Goal: Task Accomplishment & Management: Use online tool/utility

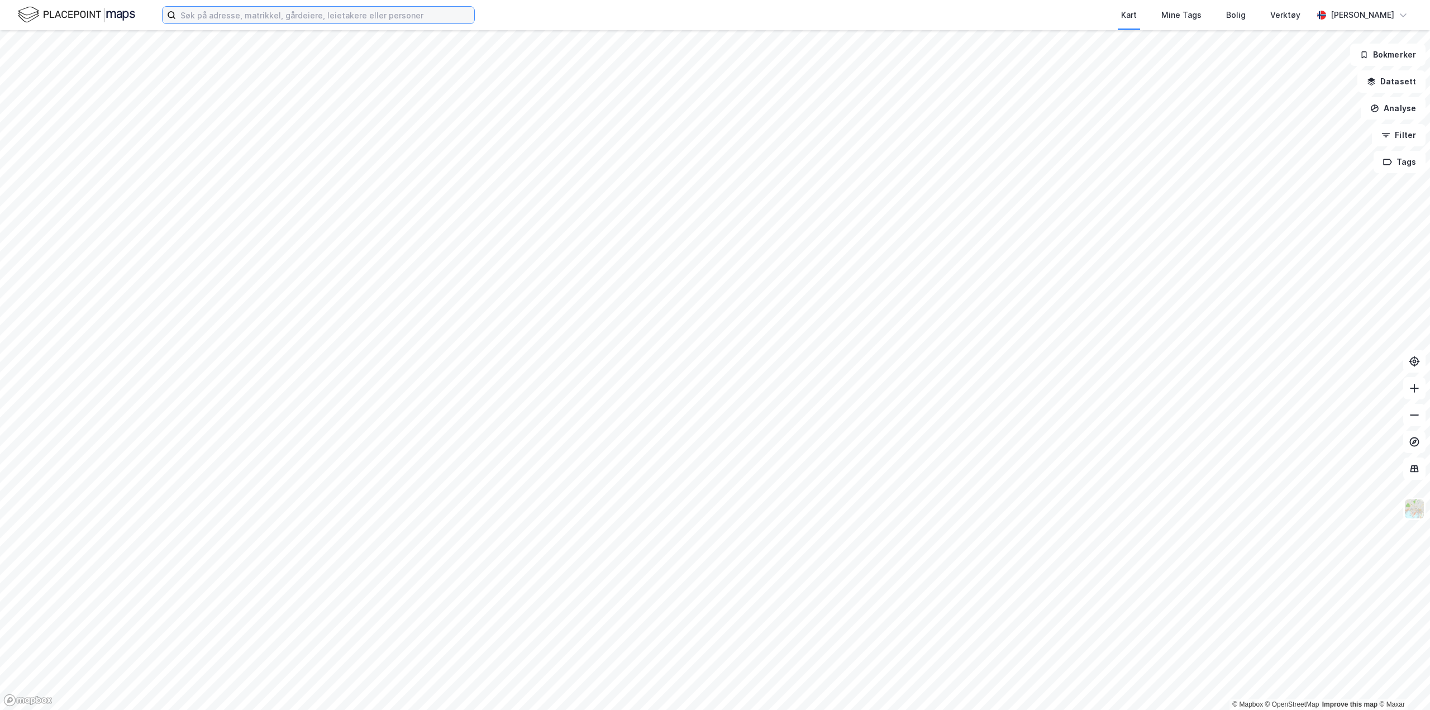
click at [263, 14] on input at bounding box center [325, 15] width 298 height 17
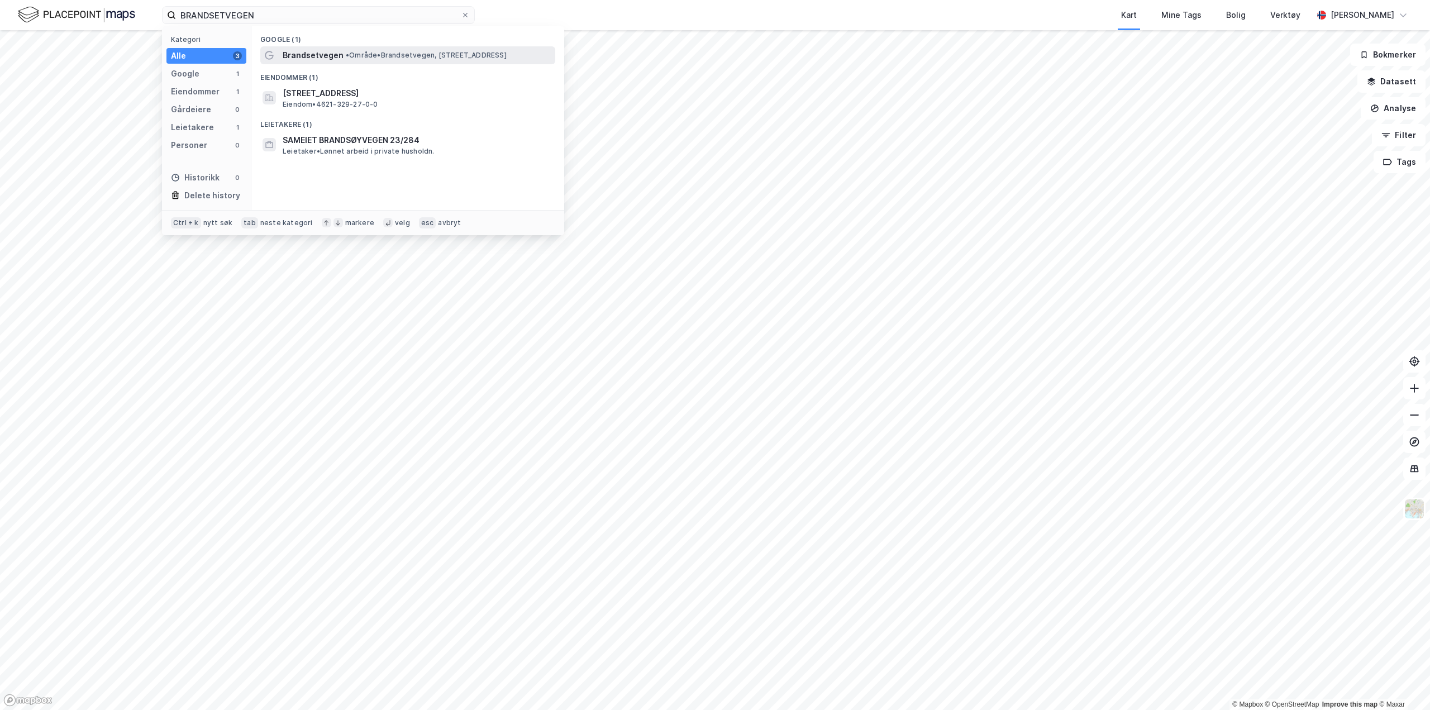
click at [396, 62] on div "Brandsetvegen • Område • Brandsetvegen, [STREET_ADDRESS]" at bounding box center [407, 55] width 295 height 18
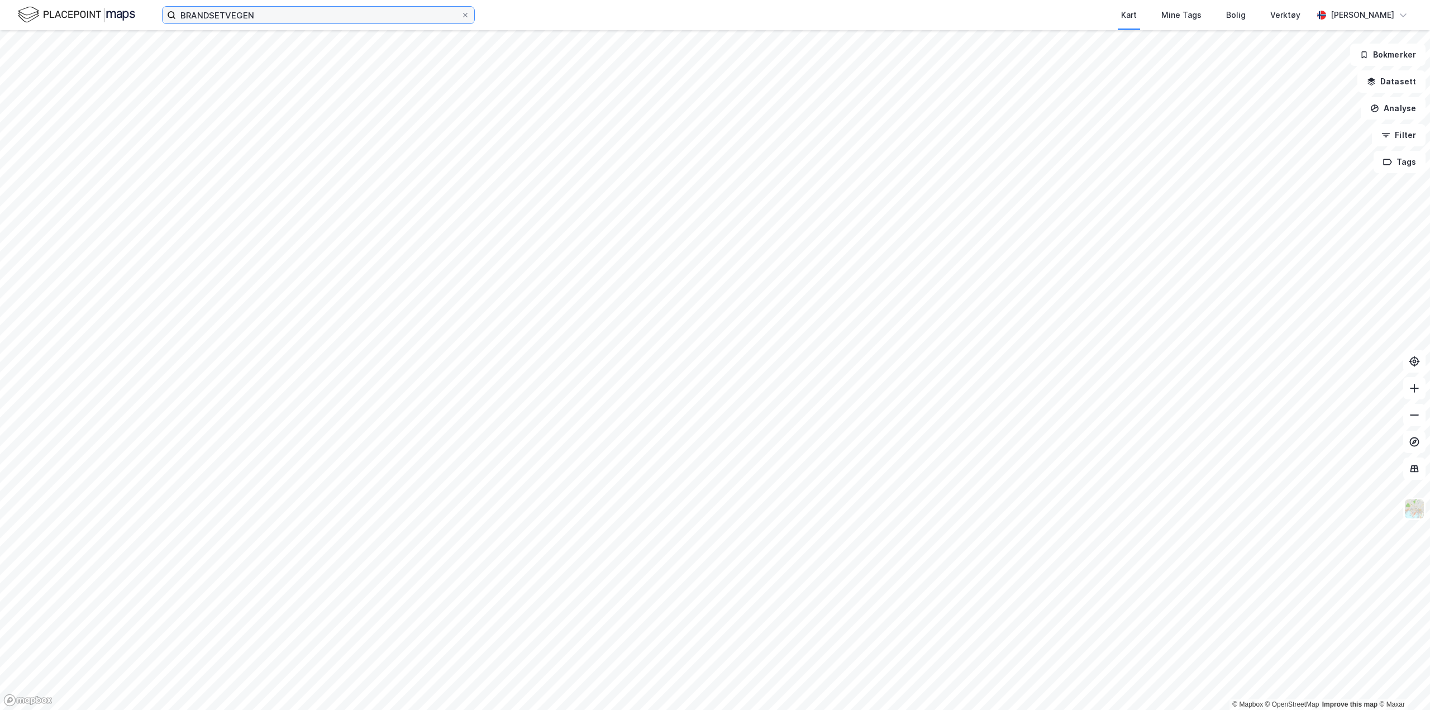
click at [248, 16] on input "BRANDSETVEGEN" at bounding box center [318, 15] width 285 height 17
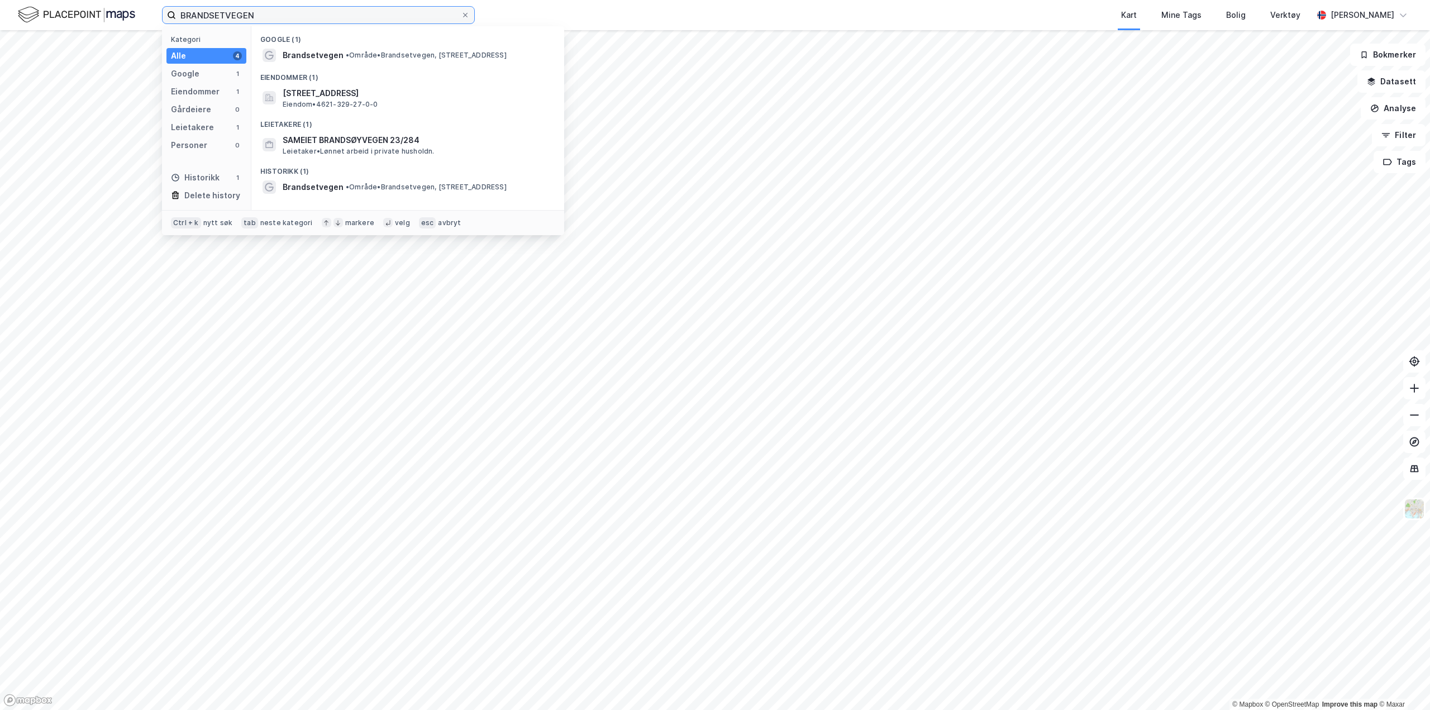
click at [266, 14] on input "BRANDSETVEGEN" at bounding box center [318, 15] width 285 height 17
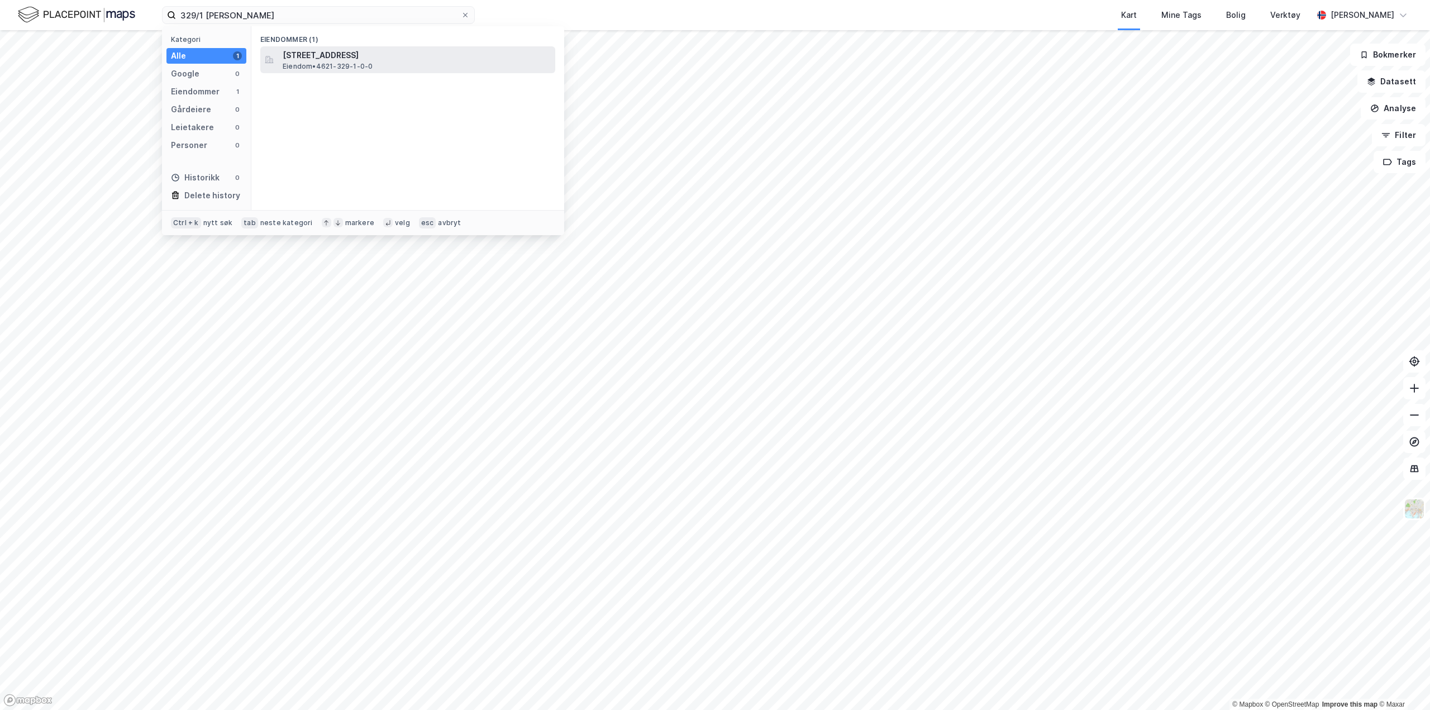
click at [355, 59] on span "[STREET_ADDRESS]" at bounding box center [417, 55] width 268 height 13
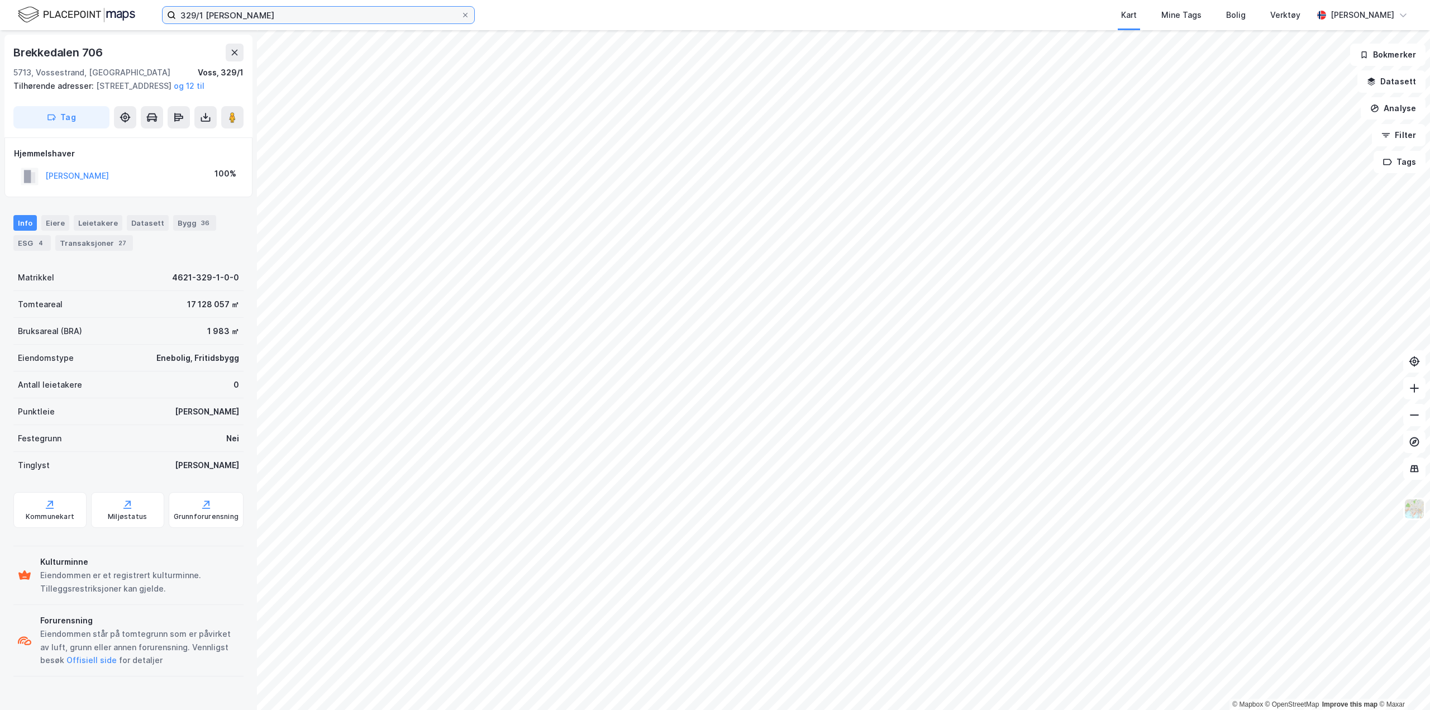
click at [201, 17] on input "329/1 [PERSON_NAME]" at bounding box center [318, 15] width 285 height 17
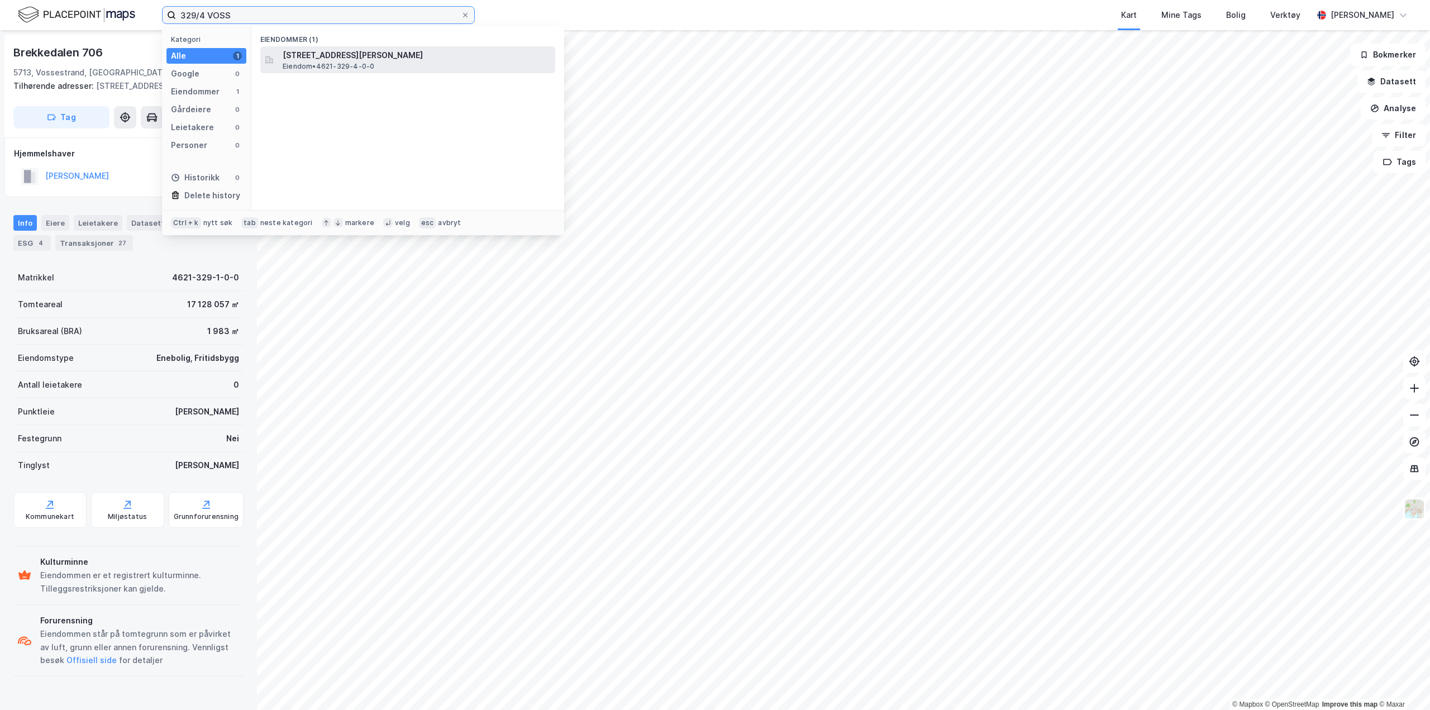
type input "329/4 VOSS"
click at [366, 59] on span "[STREET_ADDRESS][PERSON_NAME]" at bounding box center [417, 55] width 268 height 13
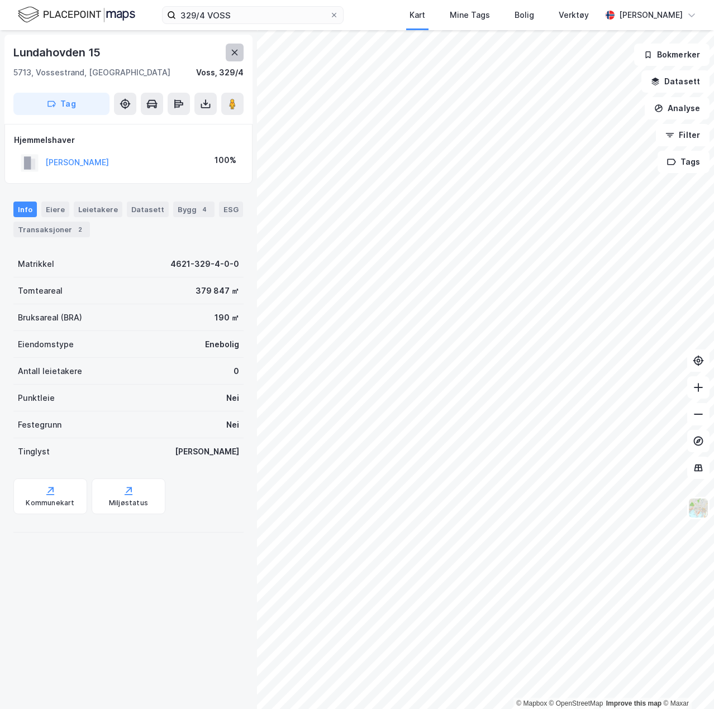
click at [235, 57] on button at bounding box center [235, 53] width 18 height 18
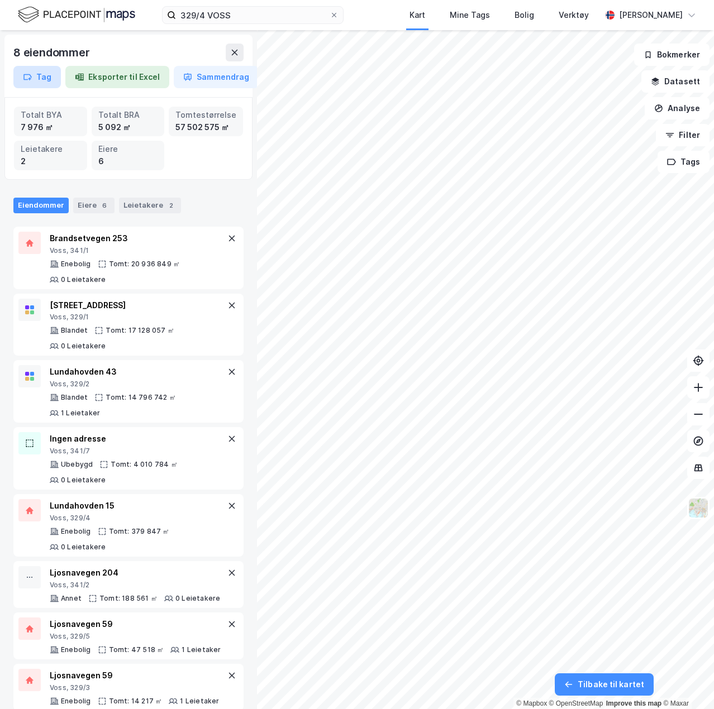
click at [42, 69] on button "Tag" at bounding box center [36, 77] width 47 height 22
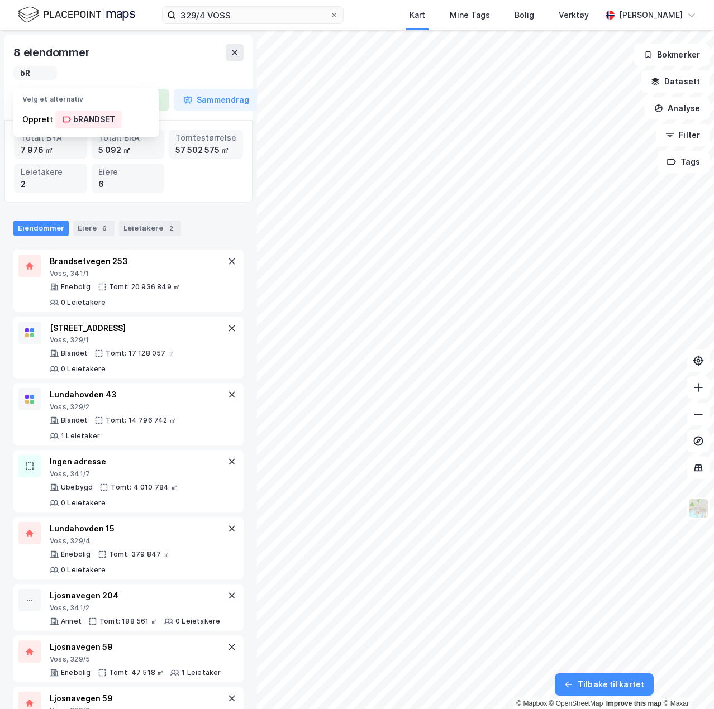
type input "b"
type input "W"
type input "Eiffel - [GEOGRAPHIC_DATA]"
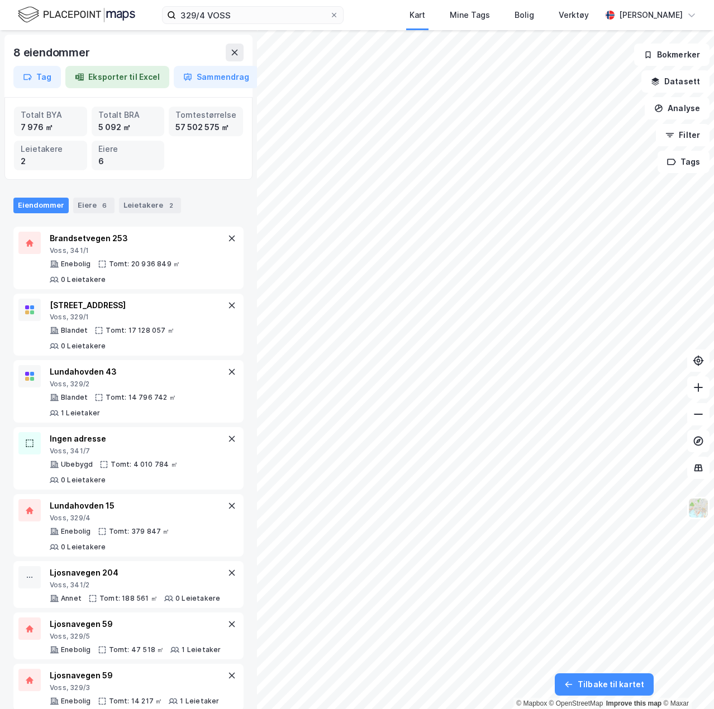
click at [161, 24] on div "329/4 [PERSON_NAME] Kart Mine Tags [PERSON_NAME] Verktøy [PERSON_NAME]" at bounding box center [357, 15] width 714 height 30
click at [82, 36] on div "8 eiendommer Tag Eksporter til Excel Sammendrag" at bounding box center [128, 66] width 248 height 63
click at [78, 43] on div "8 eiendommer Tag Eksporter til Excel Sammendrag" at bounding box center [128, 66] width 248 height 63
click at [62, 75] on div "Tag Eksporter til Excel Sammendrag" at bounding box center [138, 77] width 250 height 22
click at [44, 78] on button "Tag" at bounding box center [36, 77] width 47 height 22
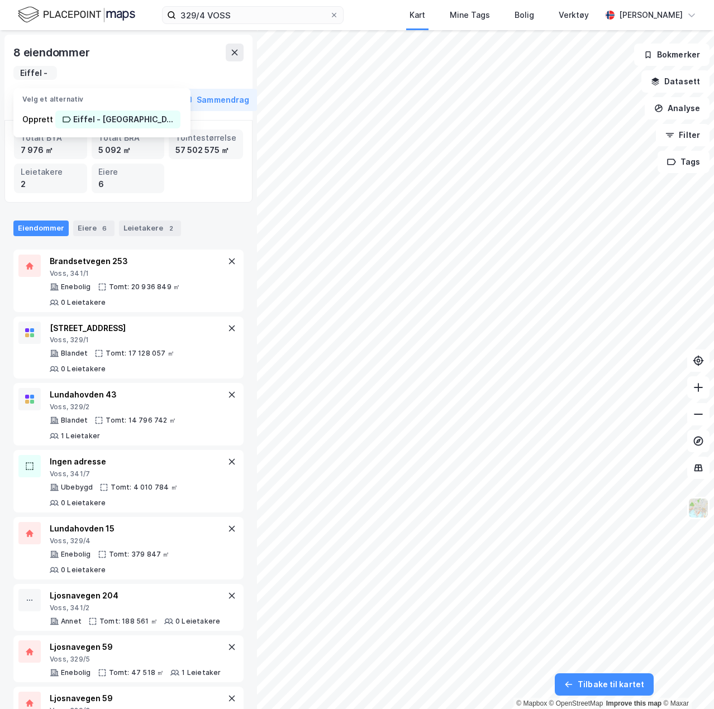
scroll to position [0, 46]
click at [98, 121] on div "Eiffel - [GEOGRAPHIC_DATA]" at bounding box center [123, 119] width 101 height 13
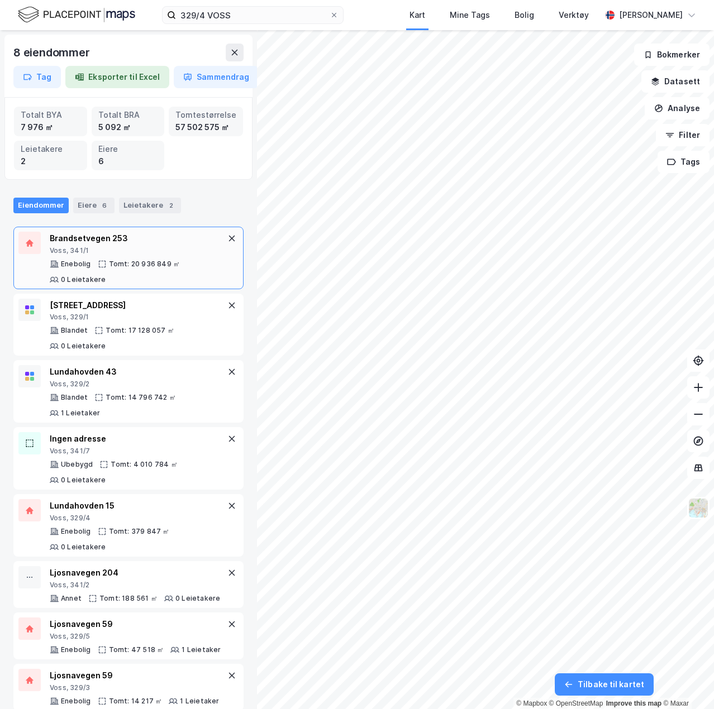
click at [153, 244] on div "Brandsetvegen 253" at bounding box center [137, 238] width 175 height 13
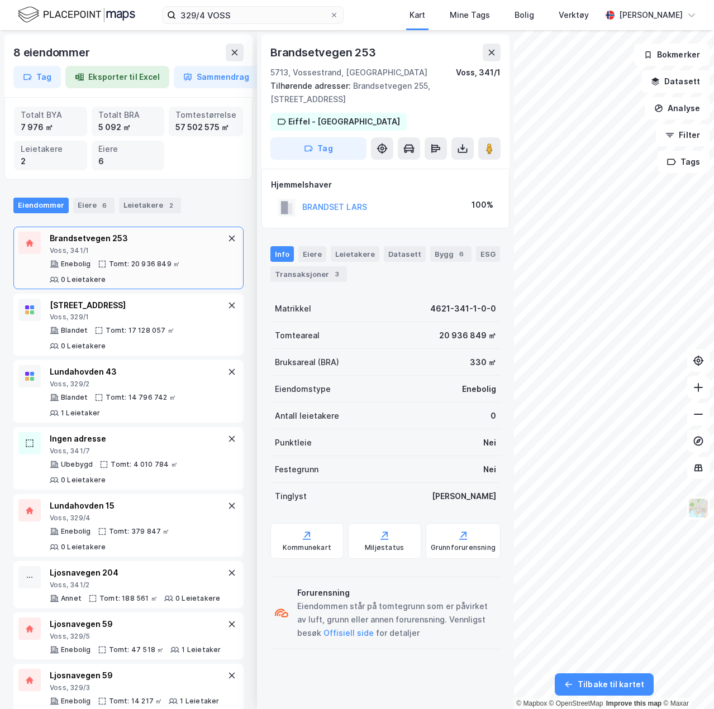
click at [501, 58] on div "Brandsetvegen 253 5713, Vossestrand, Vestland [PERSON_NAME], 341/1 Tilhørende a…" at bounding box center [385, 102] width 248 height 134
click at [490, 56] on icon at bounding box center [491, 52] width 9 height 9
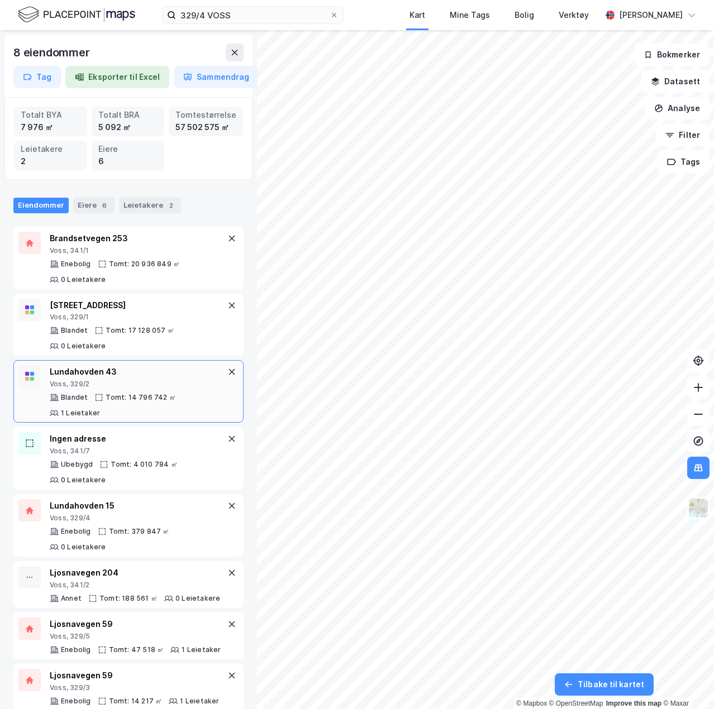
click at [92, 376] on div "Lundahovden 43" at bounding box center [137, 371] width 175 height 13
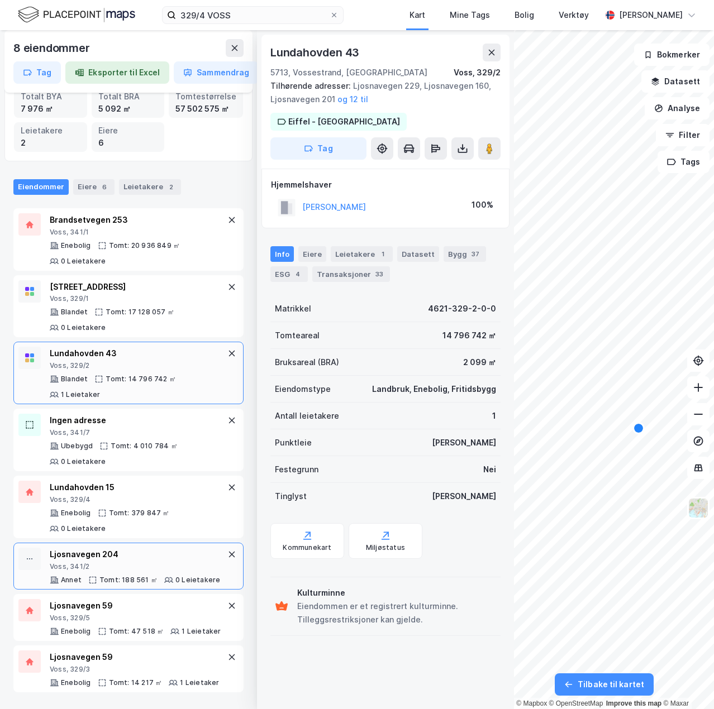
scroll to position [20, 0]
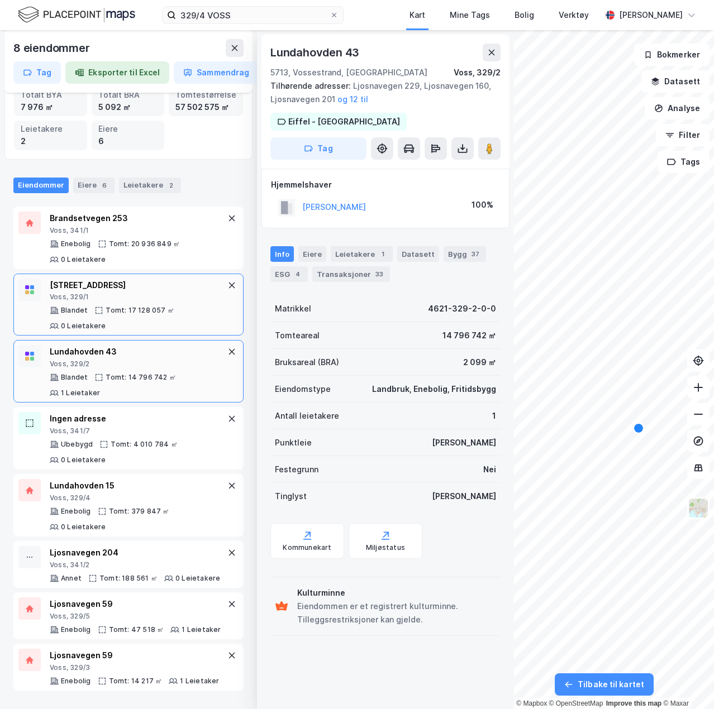
click at [127, 292] on div "[STREET_ADDRESS][PERSON_NAME]" at bounding box center [137, 290] width 175 height 23
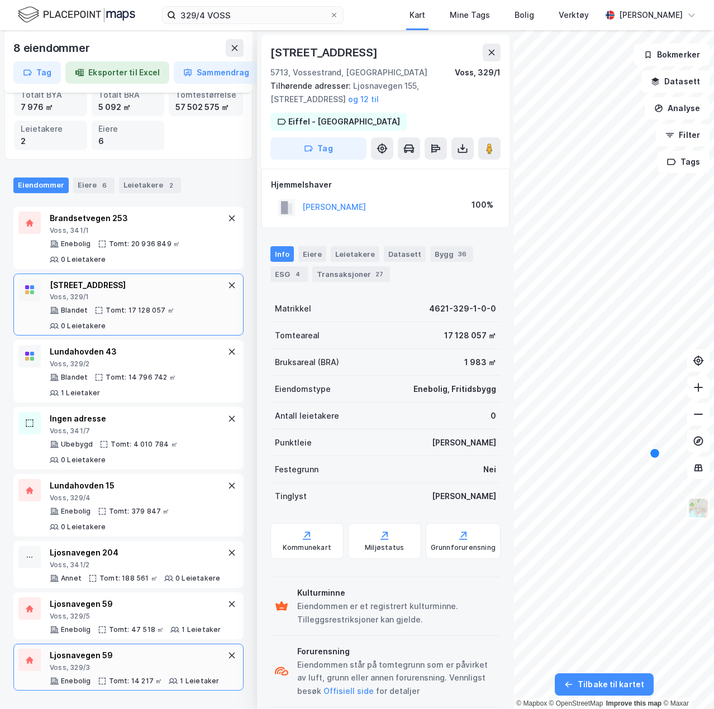
click at [140, 673] on div "Ljosnavegen 59 [PERSON_NAME], 329/3 Enebolig Tomt: 14 217 ㎡ 1 Leietaker" at bounding box center [135, 667] width 170 height 37
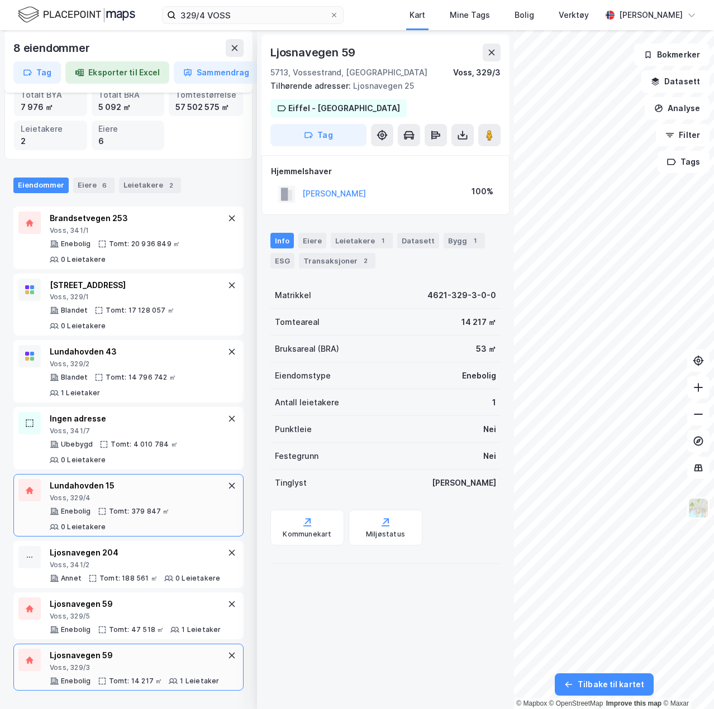
click at [115, 503] on div "Lundahovden 15 [PERSON_NAME], 329/4 Enebolig Tomt: 379 847 ㎡ 0 Leietakere" at bounding box center [137, 505] width 175 height 53
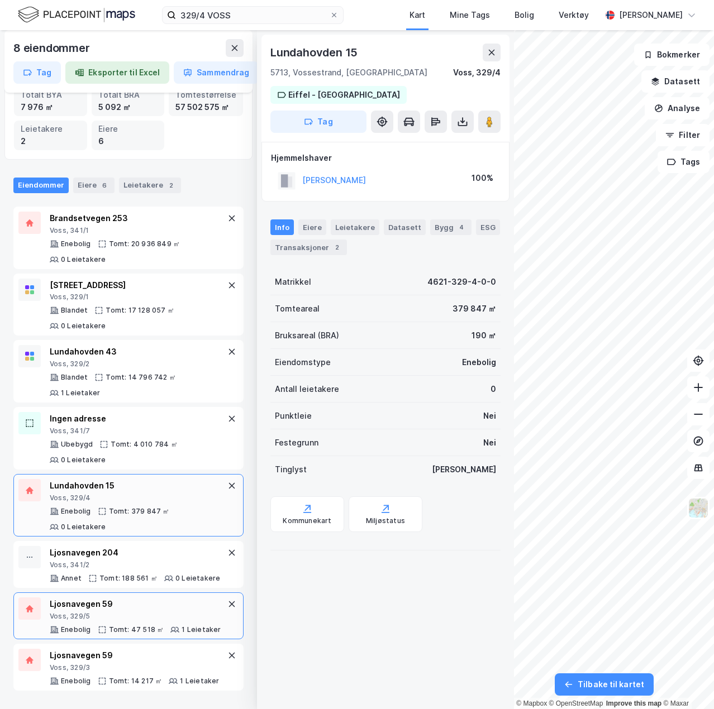
click at [96, 618] on div "Voss, 329/5" at bounding box center [136, 616] width 172 height 9
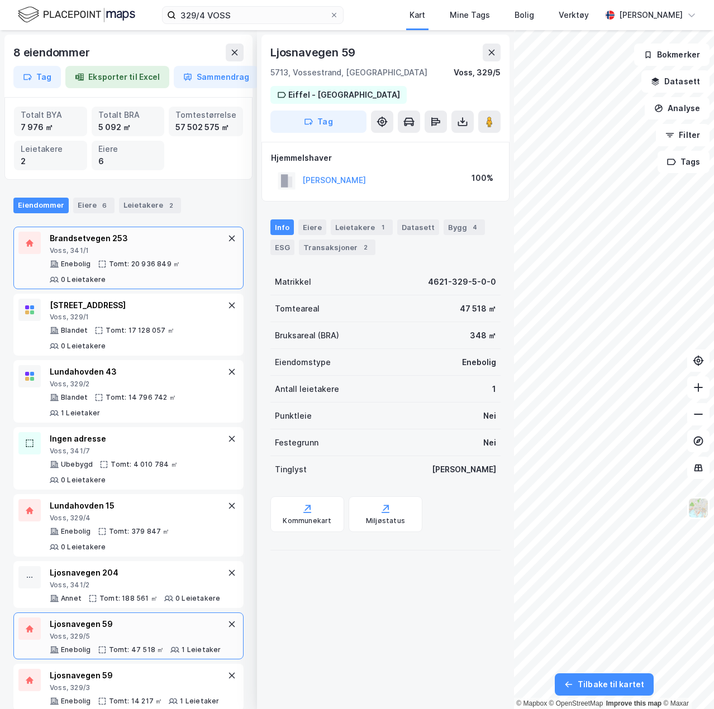
click at [67, 253] on div "Voss, 341/1" at bounding box center [137, 250] width 175 height 9
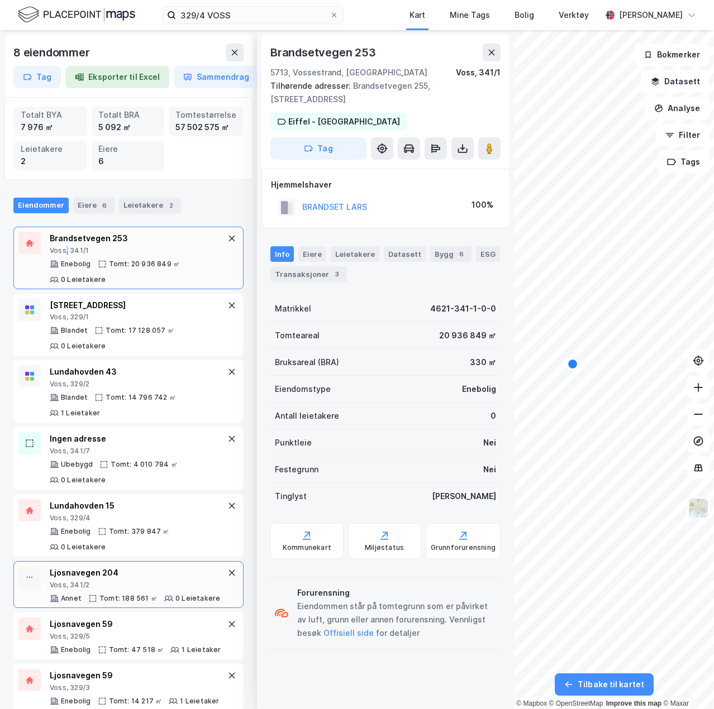
click at [130, 583] on div "Voss, 341/2" at bounding box center [135, 585] width 170 height 9
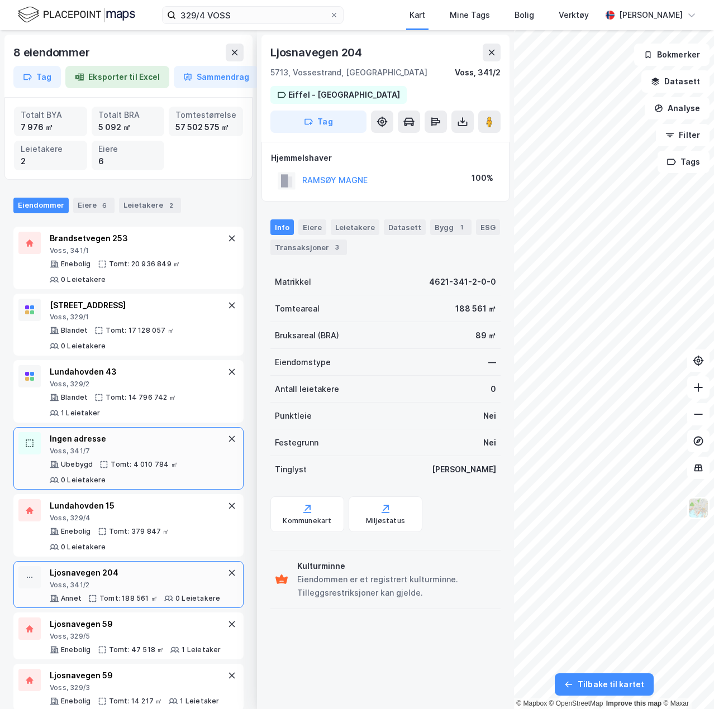
click at [131, 447] on div "Voss, 341/7" at bounding box center [137, 451] width 175 height 9
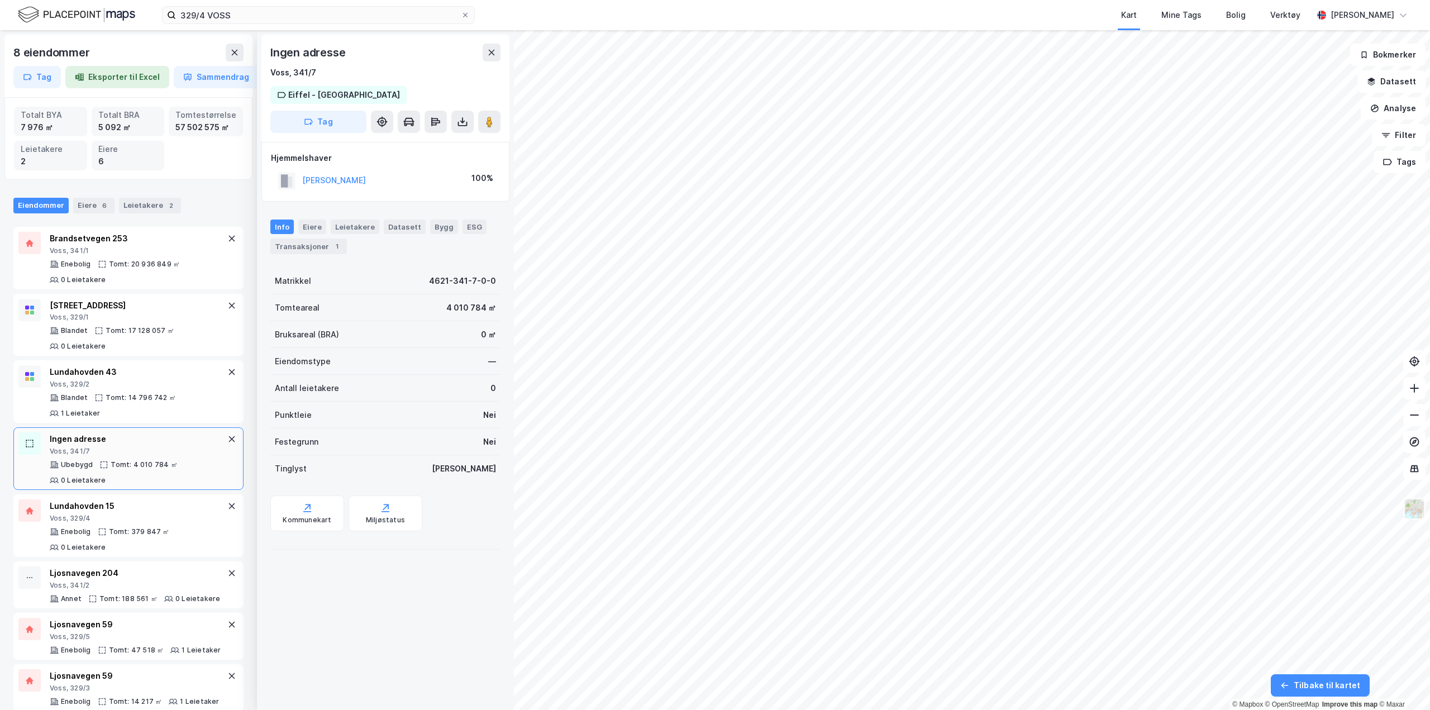
click at [1413, 512] on img at bounding box center [1414, 508] width 21 height 21
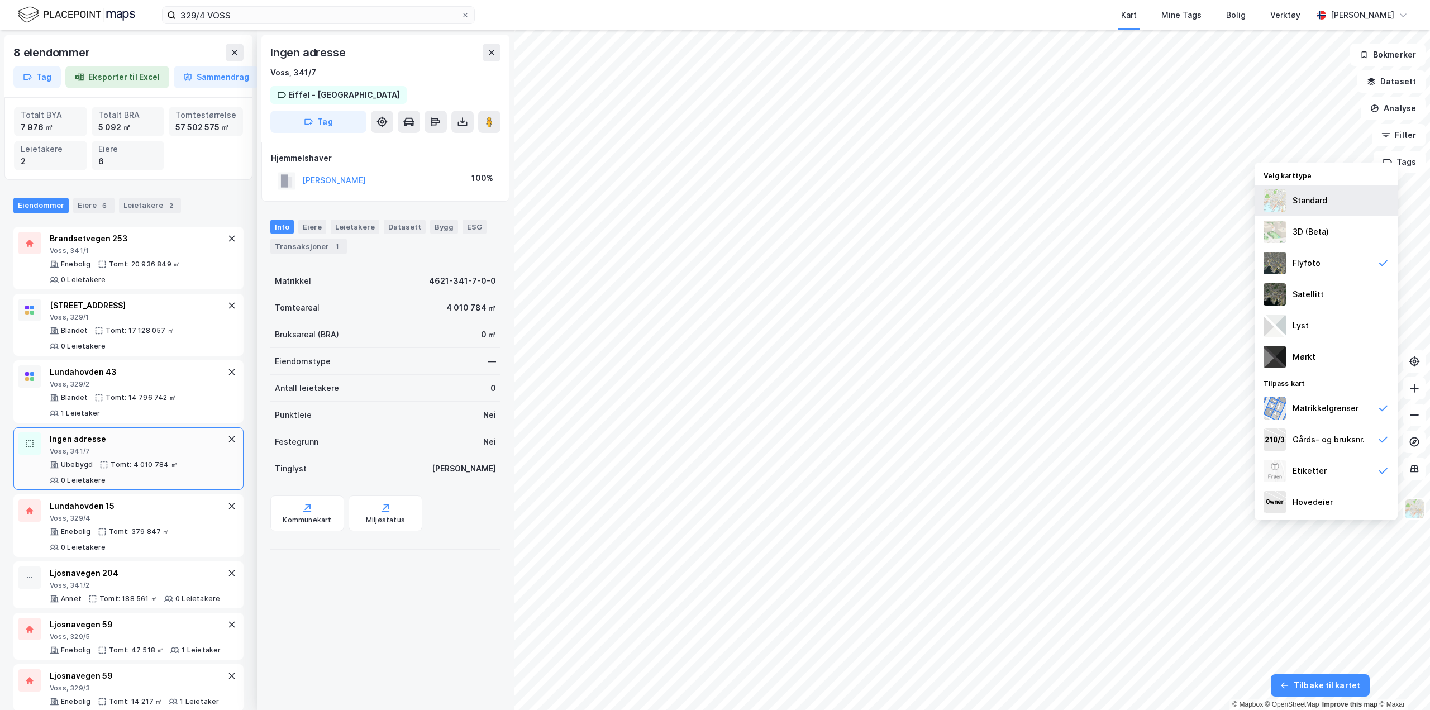
click at [1299, 204] on div "Standard" at bounding box center [1310, 200] width 35 height 13
click at [489, 55] on icon at bounding box center [492, 53] width 6 height 6
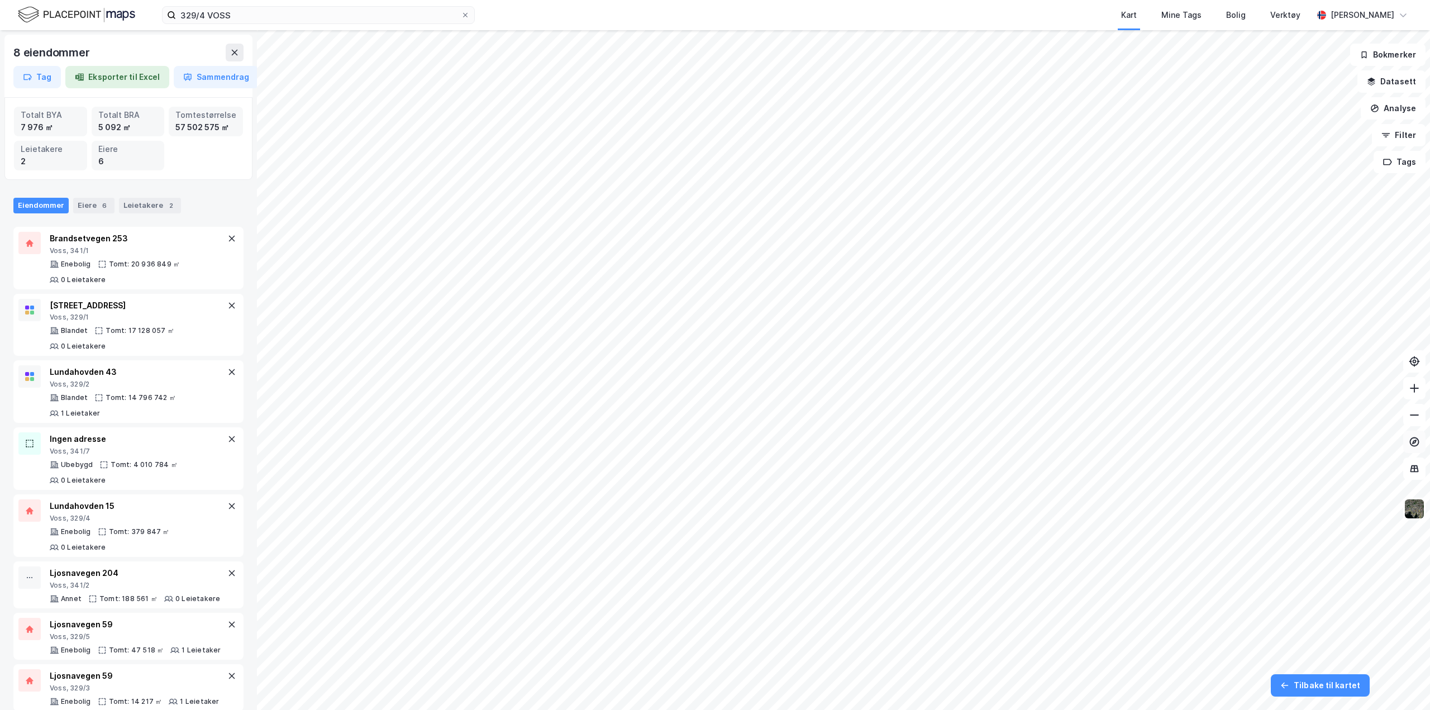
click at [1419, 435] on button at bounding box center [1414, 442] width 22 height 22
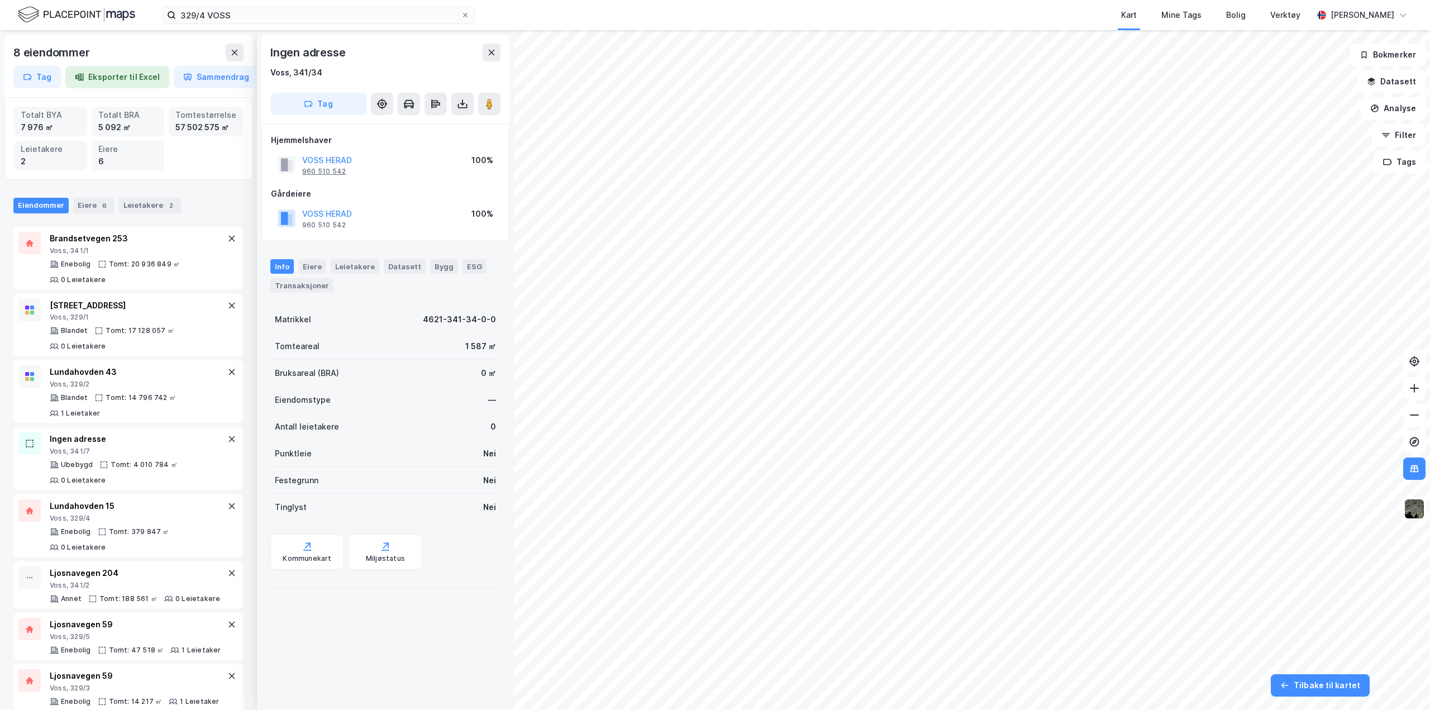
click at [339, 169] on div "960 510 542" at bounding box center [324, 171] width 44 height 9
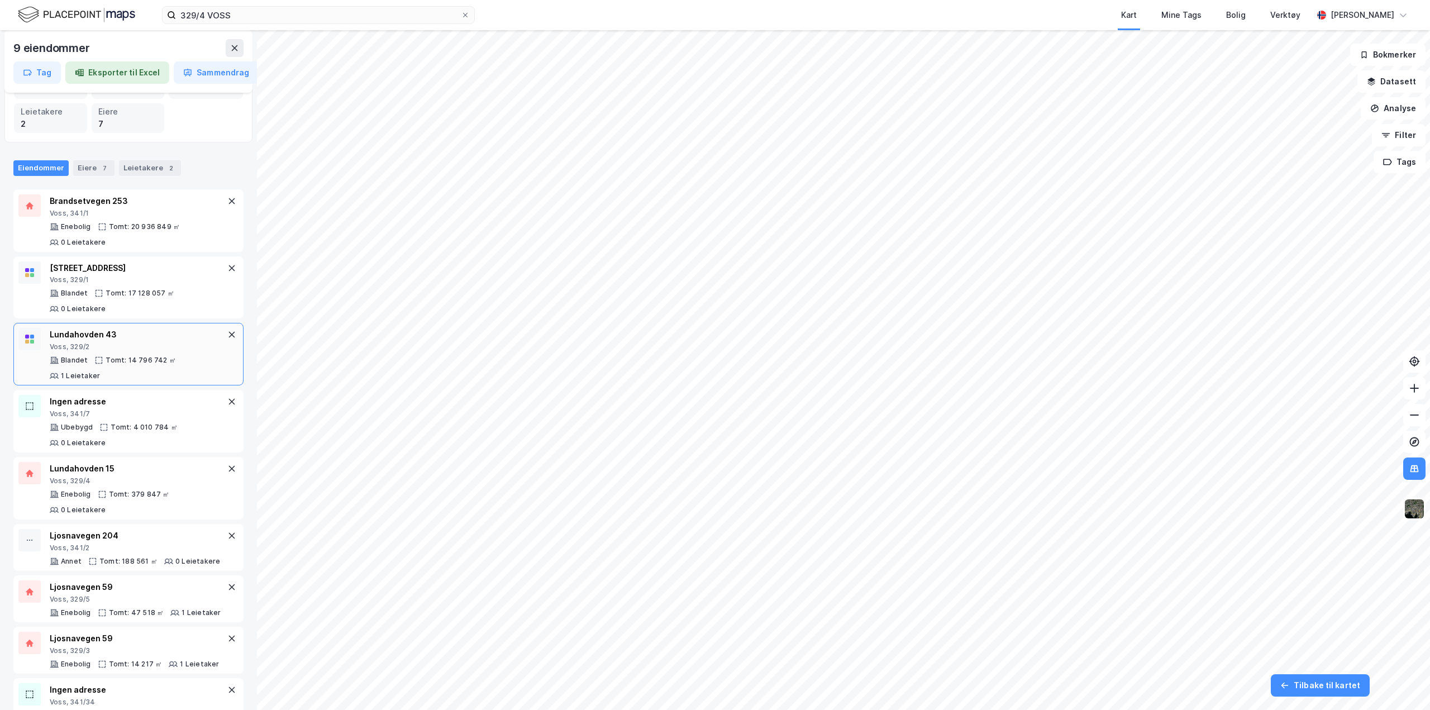
scroll to position [71, 0]
